Goal: Information Seeking & Learning: Learn about a topic

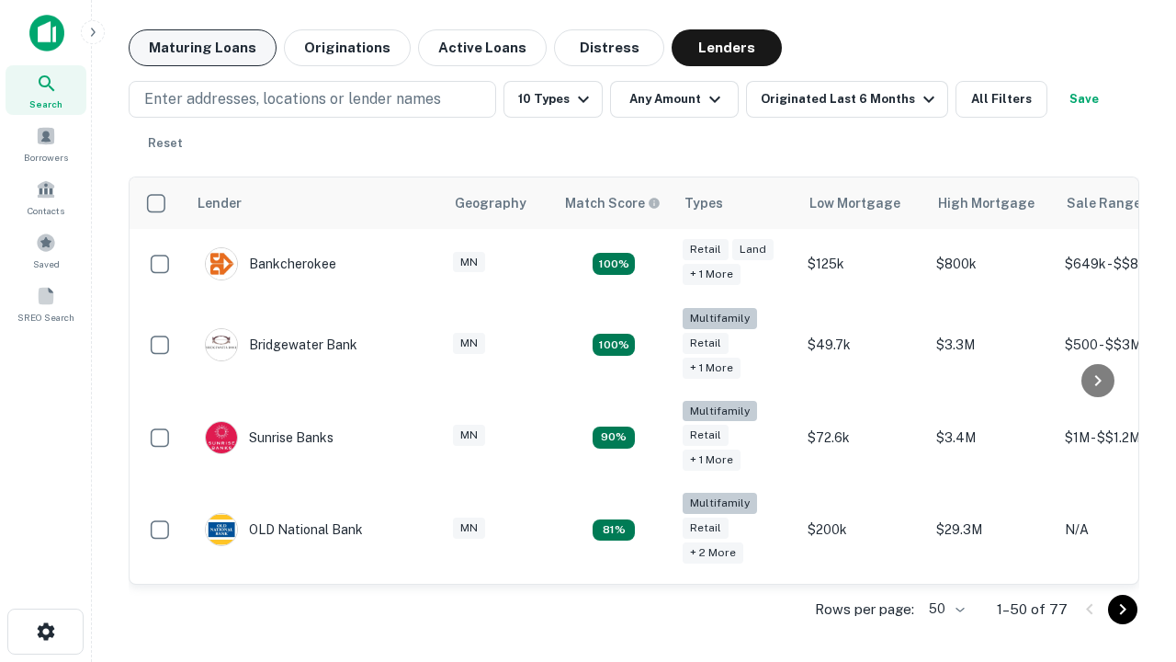
click at [202, 48] on button "Maturing Loans" at bounding box center [203, 47] width 148 height 37
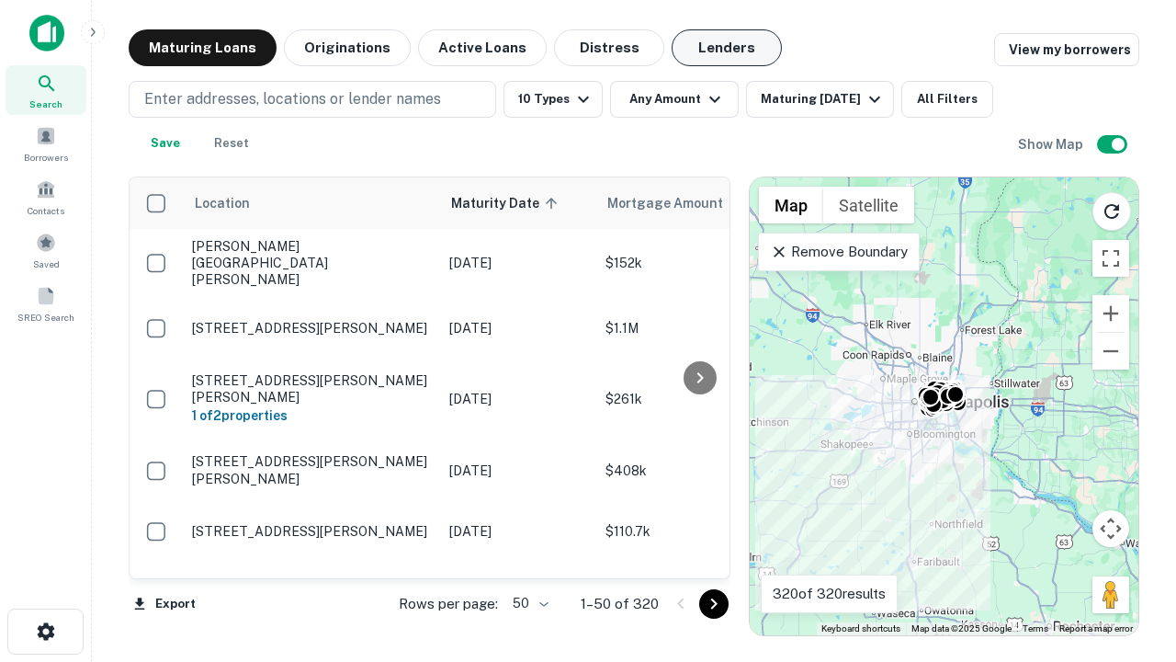
click at [727, 48] on button "Lenders" at bounding box center [727, 47] width 110 height 37
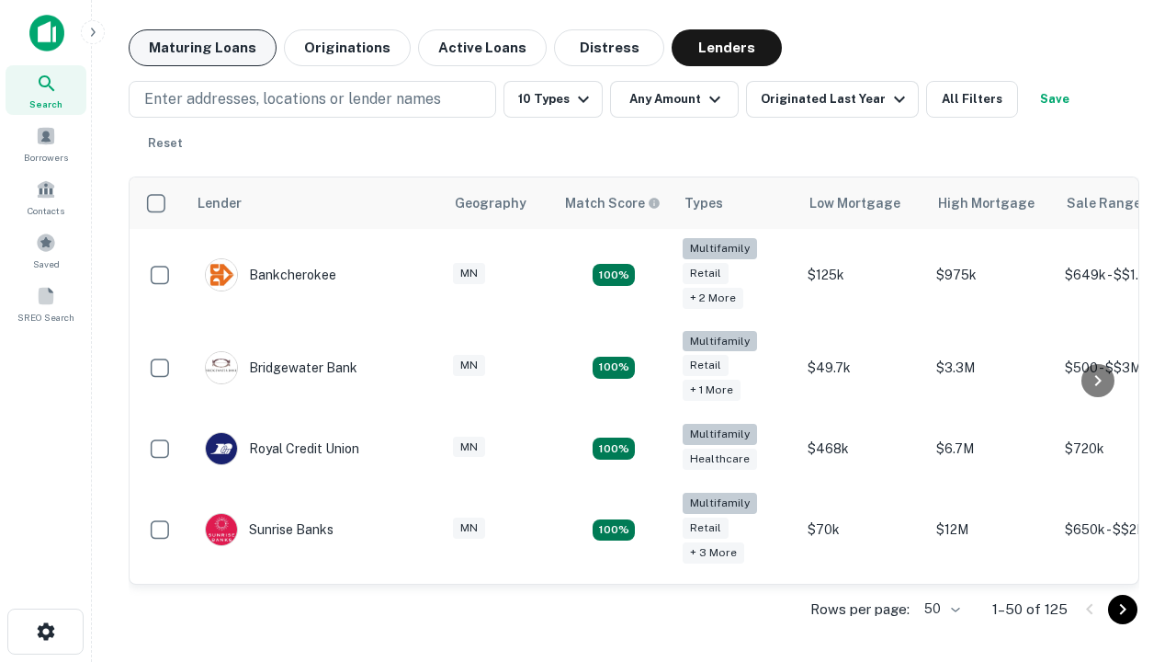
click at [202, 48] on button "Maturing Loans" at bounding box center [203, 47] width 148 height 37
